Goal: Communication & Community: Share content

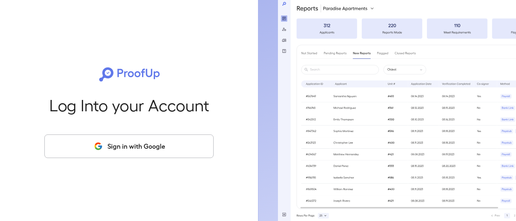
click at [148, 144] on button "Sign in with Google" at bounding box center [128, 147] width 169 height 24
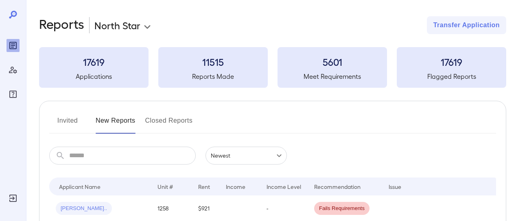
click at [67, 114] on button "Invited" at bounding box center [67, 124] width 37 height 20
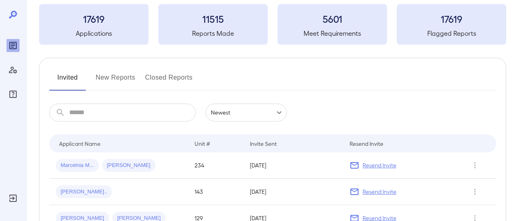
scroll to position [81, 0]
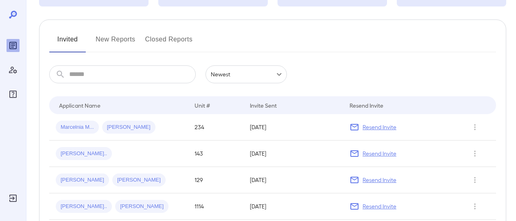
click at [98, 77] on input "text" at bounding box center [132, 74] width 126 height 18
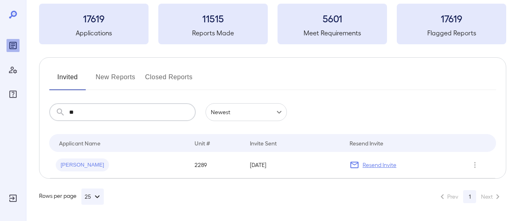
scroll to position [43, 0]
drag, startPoint x: 122, startPoint y: 112, endPoint x: 52, endPoint y: 113, distance: 69.9
click at [52, 113] on div "​ *** ​" at bounding box center [122, 113] width 146 height 18
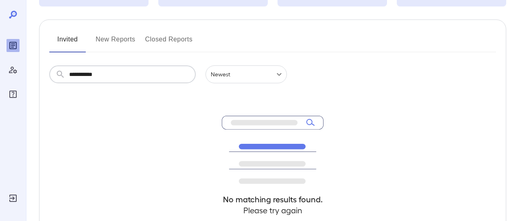
type input "**********"
click at [126, 33] on button "New Reports" at bounding box center [116, 43] width 40 height 20
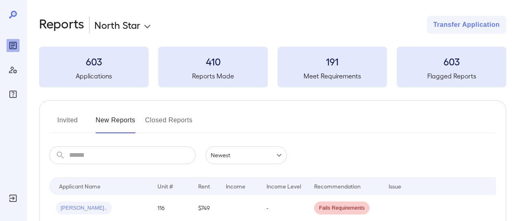
scroll to position [122, 0]
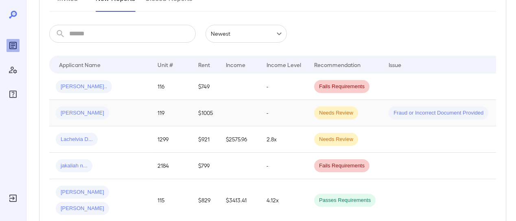
click at [129, 109] on div "Juan R..." at bounding box center [100, 113] width 89 height 13
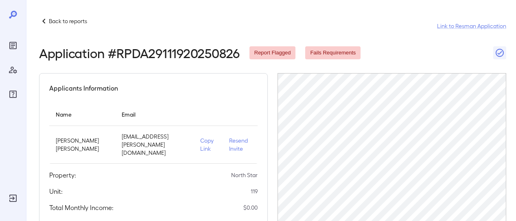
click at [205, 143] on p "Copy Link" at bounding box center [208, 145] width 16 height 16
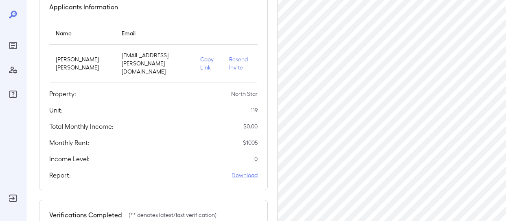
scroll to position [41, 0]
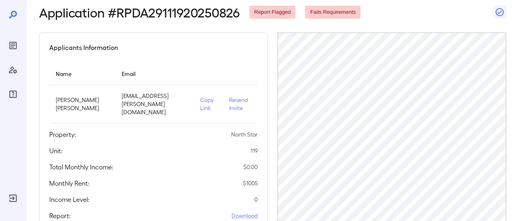
click at [200, 100] on p "Copy Link" at bounding box center [208, 104] width 16 height 16
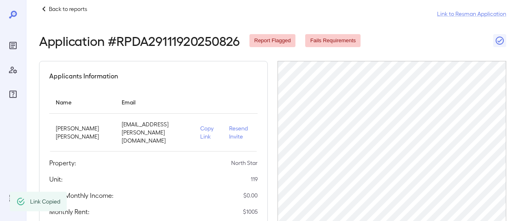
scroll to position [0, 0]
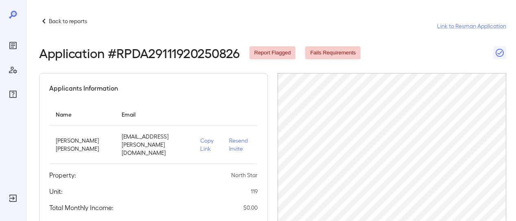
click at [76, 16] on div "Back to reports" at bounding box center [63, 21] width 48 height 10
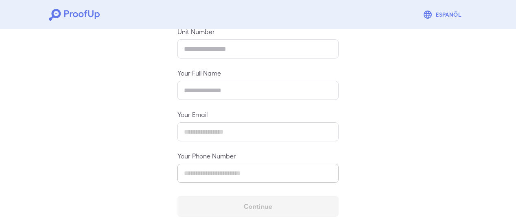
scroll to position [147, 0]
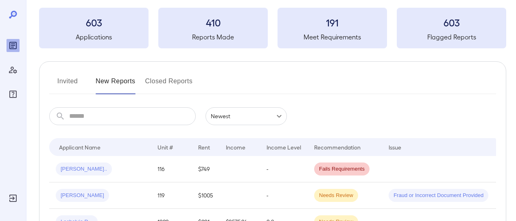
scroll to position [122, 0]
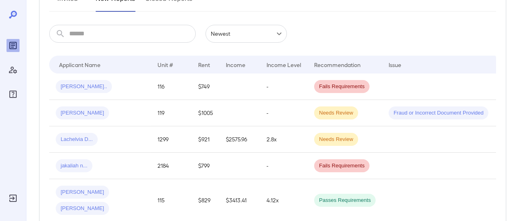
click at [125, 110] on div "[PERSON_NAME]" at bounding box center [100, 113] width 89 height 13
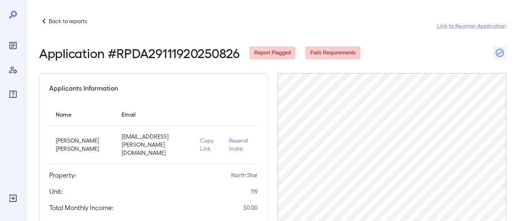
click at [203, 141] on p "Copy Link" at bounding box center [208, 145] width 16 height 16
